Goal: Information Seeking & Learning: Learn about a topic

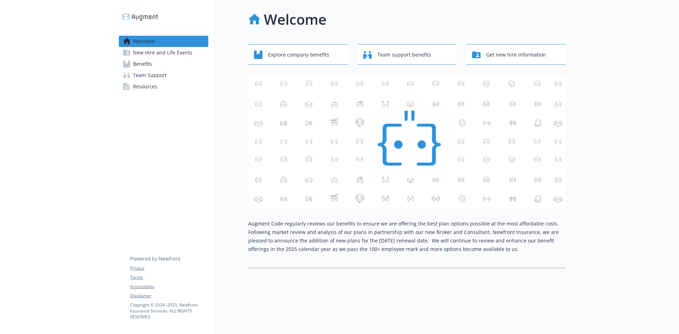
click at [159, 54] on span "New Hire and Life Events" at bounding box center [162, 52] width 59 height 11
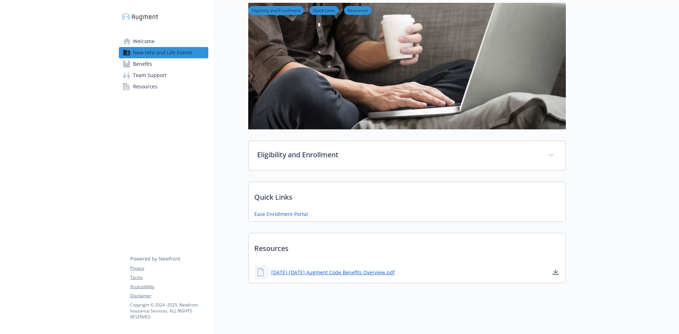
scroll to position [61, 0]
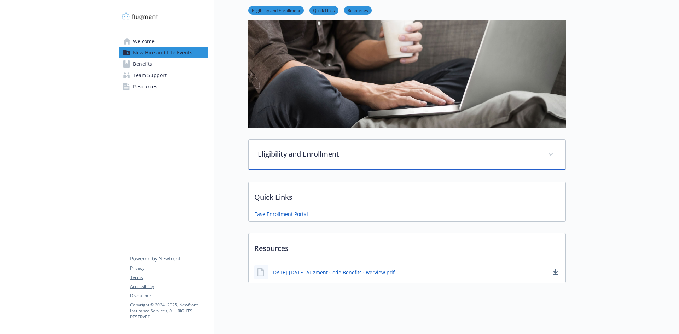
click at [286, 151] on p "Eligibility and Enrollment" at bounding box center [399, 154] width 282 height 11
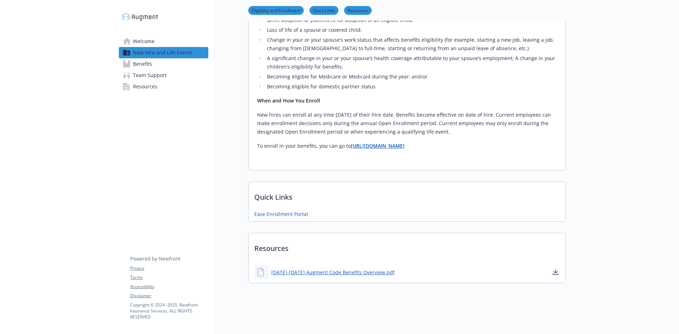
scroll to position [398, 0]
click at [146, 61] on span "Benefits" at bounding box center [142, 63] width 19 height 11
